Goal: Browse casually

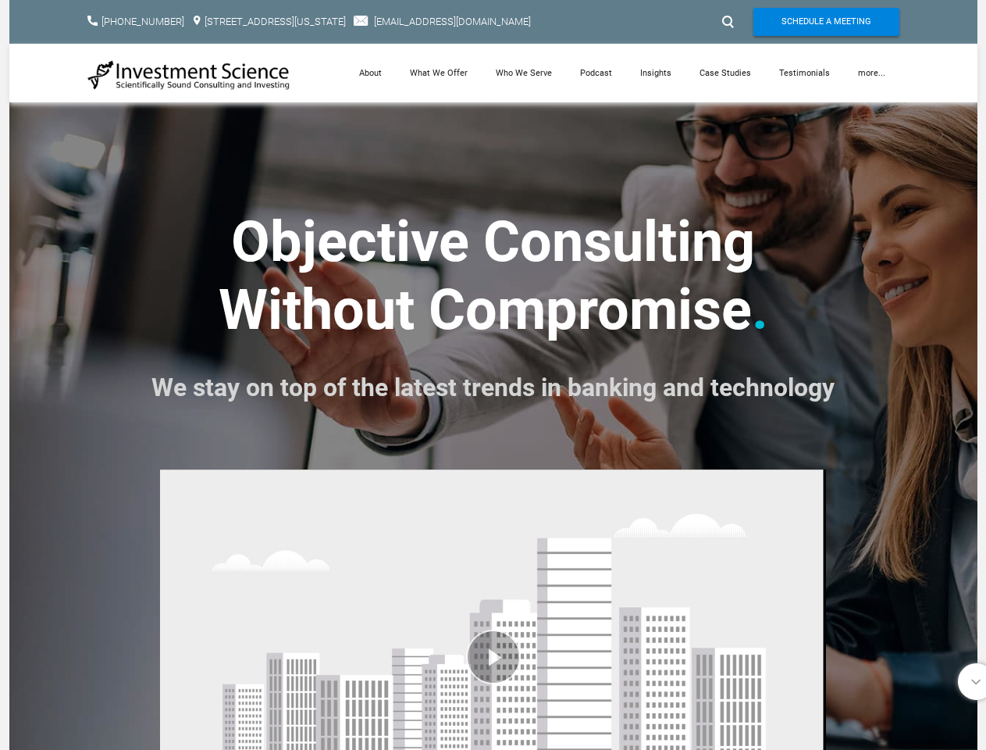
click at [493, 375] on font "We stay on top of the latest trends in banking and technology" at bounding box center [493, 388] width 683 height 30
